Goal: Task Accomplishment & Management: Complete application form

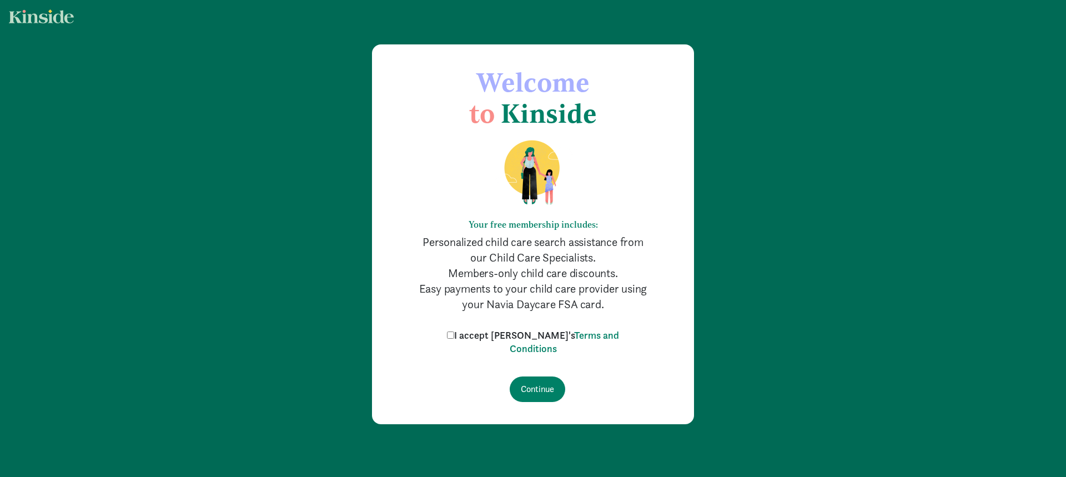
click at [475, 335] on label "I accept [PERSON_NAME]'s Terms and Conditions" at bounding box center [533, 342] width 178 height 27
click at [454, 335] on input "I accept [PERSON_NAME]'s Terms and Conditions" at bounding box center [450, 334] width 7 height 7
checkbox input "true"
click at [546, 388] on input "Continue" at bounding box center [538, 389] width 56 height 26
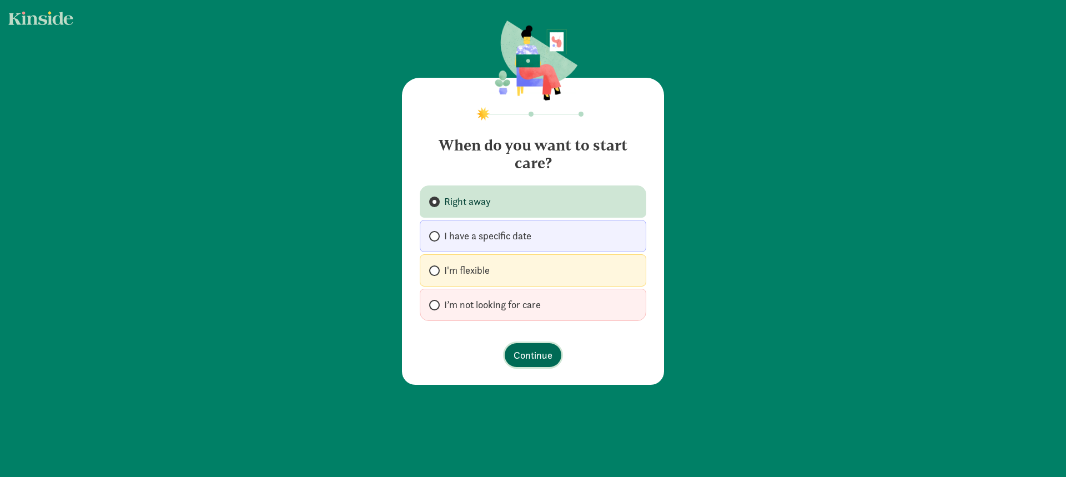
drag, startPoint x: 529, startPoint y: 355, endPoint x: 555, endPoint y: 355, distance: 26.1
click at [531, 355] on span "Continue" at bounding box center [532, 354] width 39 height 15
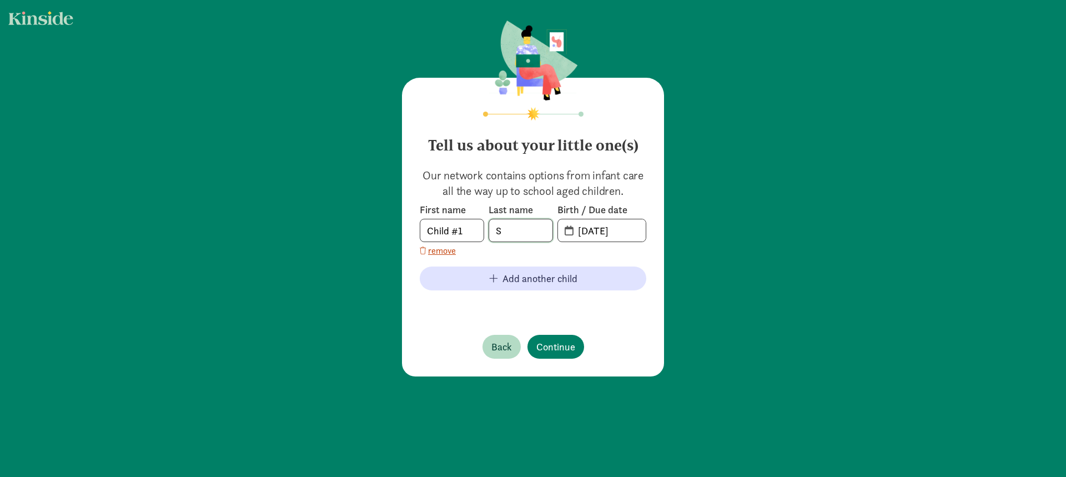
click at [504, 230] on input "S" at bounding box center [520, 230] width 63 height 22
type input "Stewart"
drag, startPoint x: 632, startPoint y: 230, endPoint x: 553, endPoint y: 227, distance: 78.9
click at [553, 227] on div "First name Child #1 Last name Stewart Birth / Due date 20-25-0910" at bounding box center [533, 222] width 226 height 39
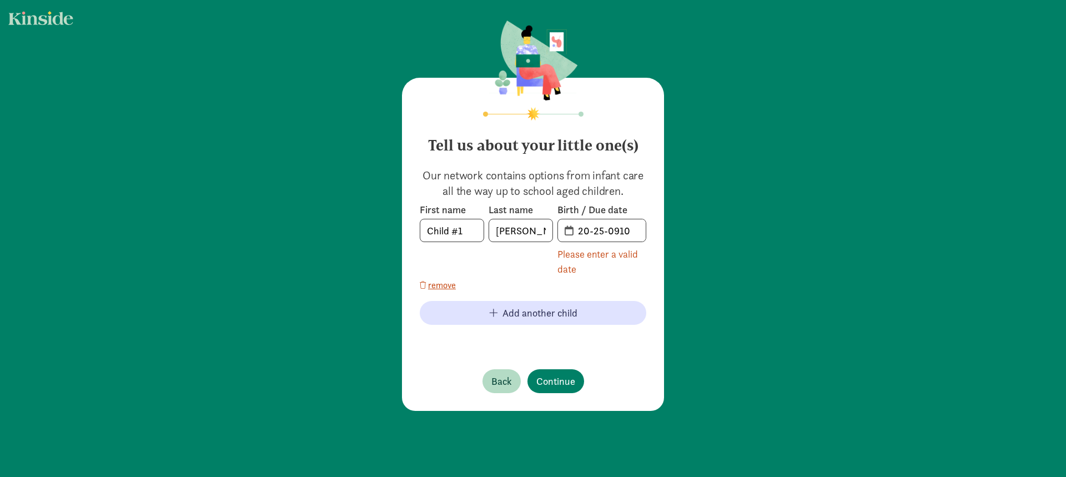
click at [567, 231] on span "20-25-0910" at bounding box center [602, 230] width 88 height 22
drag, startPoint x: 635, startPoint y: 231, endPoint x: 542, endPoint y: 231, distance: 93.3
click at [542, 232] on div "First name Child #1 Last name Stewart Birth / Due date 20-25-0910 Please enter …" at bounding box center [533, 239] width 226 height 73
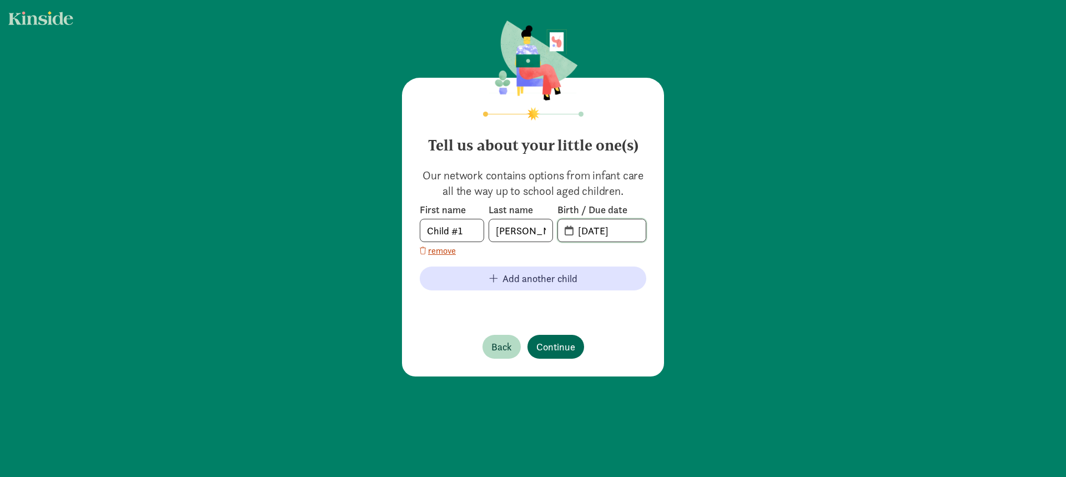
type input "09-17-2022"
click at [559, 345] on span "Continue" at bounding box center [555, 346] width 39 height 15
